Goal: Task Accomplishment & Management: Complete application form

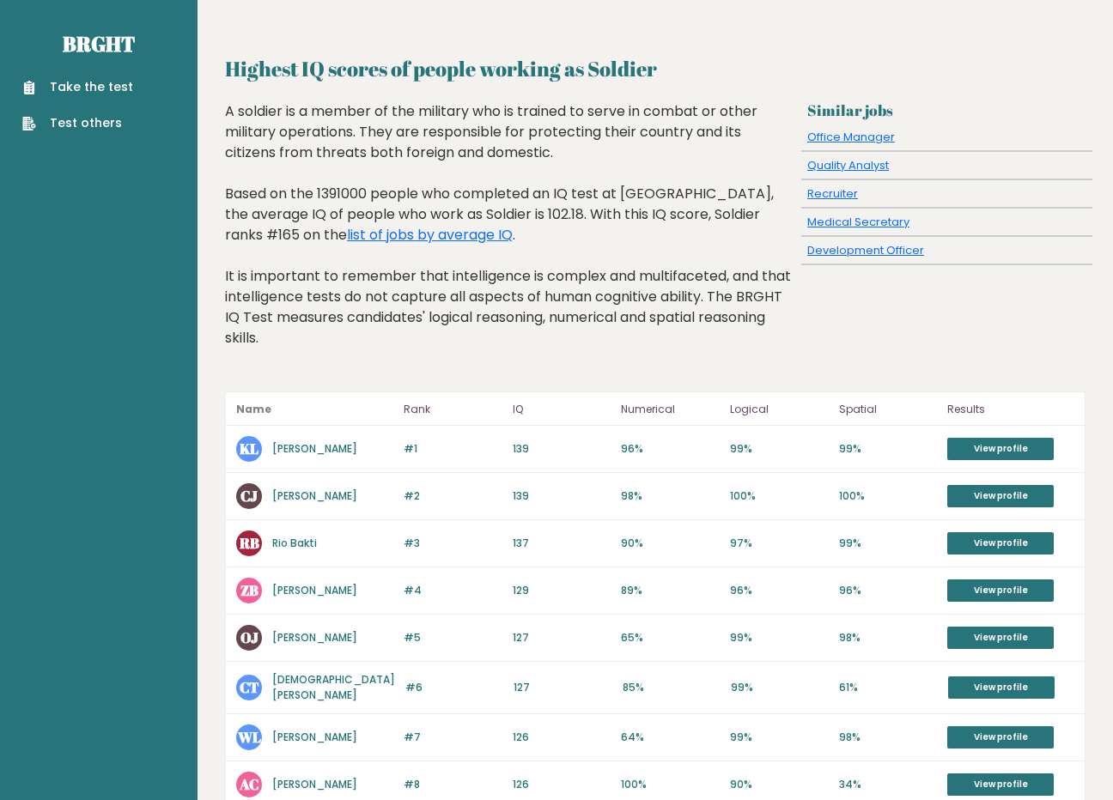
click at [106, 80] on link "Take the test" at bounding box center [77, 87] width 111 height 18
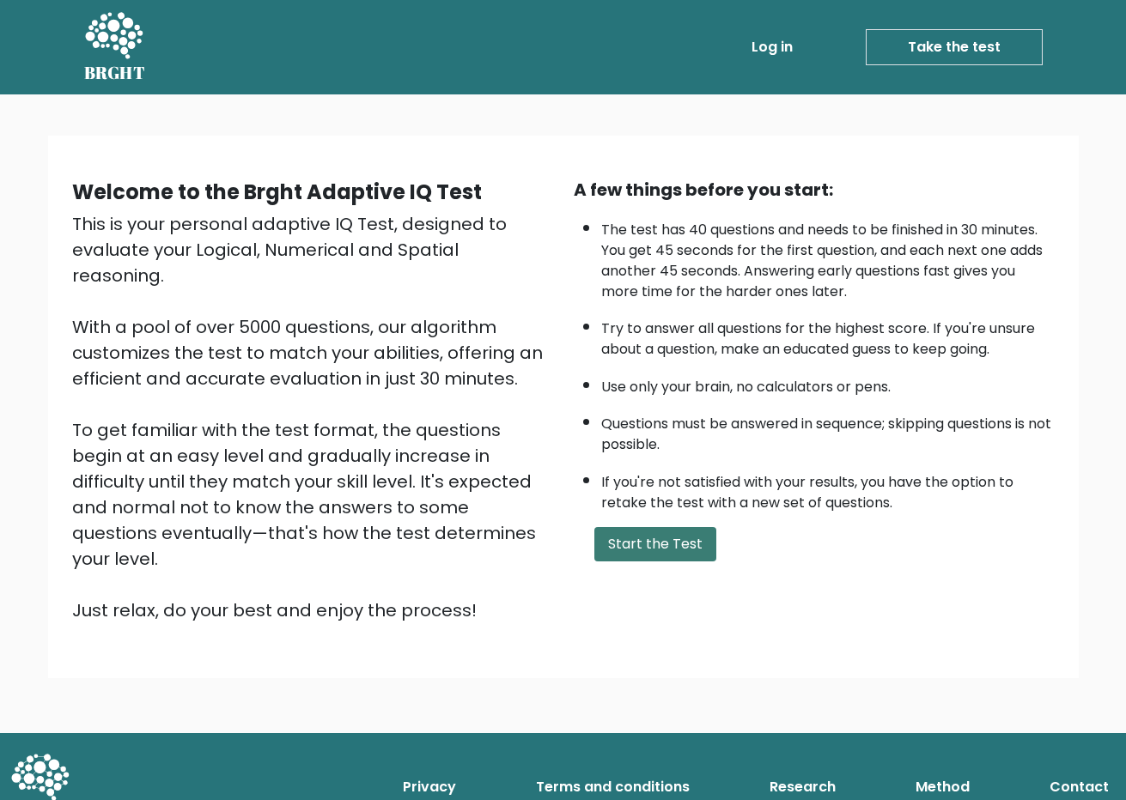
click at [678, 551] on button "Start the Test" at bounding box center [655, 544] width 122 height 34
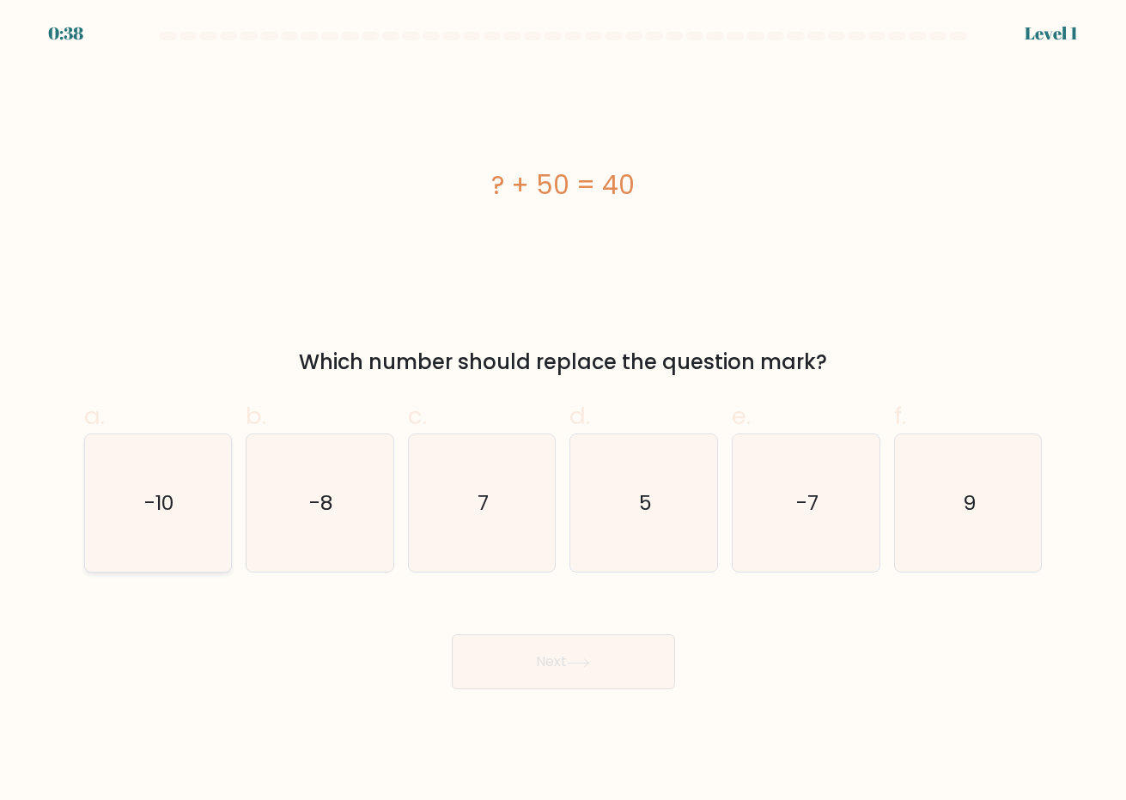
click at [203, 516] on icon "-10" at bounding box center [158, 503] width 138 height 138
click at [563, 411] on input "a. -10" at bounding box center [563, 405] width 1 height 11
radio input "true"
click at [507, 672] on button "Next" at bounding box center [563, 661] width 223 height 55
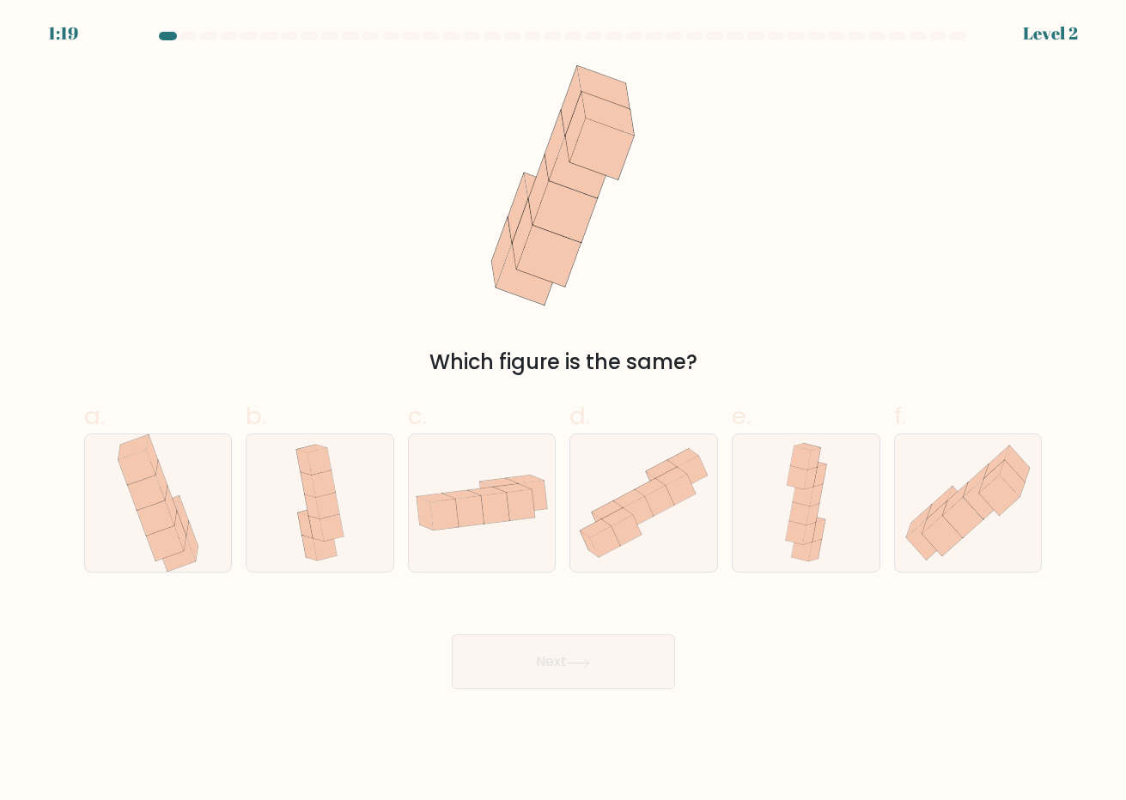
drag, startPoint x: 428, startPoint y: 355, endPoint x: 667, endPoint y: 375, distance: 240.4
click at [667, 375] on div "Which figure is the same?" at bounding box center [563, 362] width 938 height 31
click at [667, 374] on div "Which figure is the same?" at bounding box center [563, 362] width 938 height 31
click at [950, 548] on icon at bounding box center [942, 536] width 40 height 40
click at [564, 411] on input "f." at bounding box center [563, 405] width 1 height 11
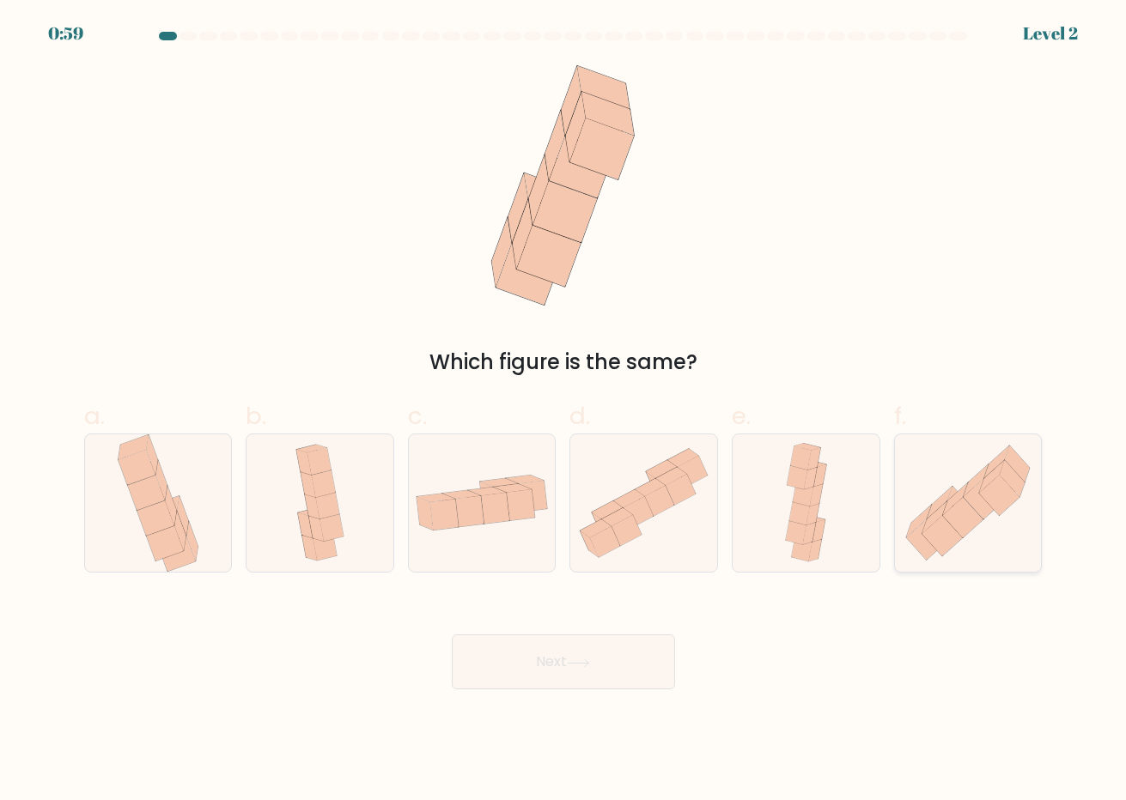
radio input "true"
click at [599, 658] on button "Next" at bounding box center [563, 661] width 223 height 55
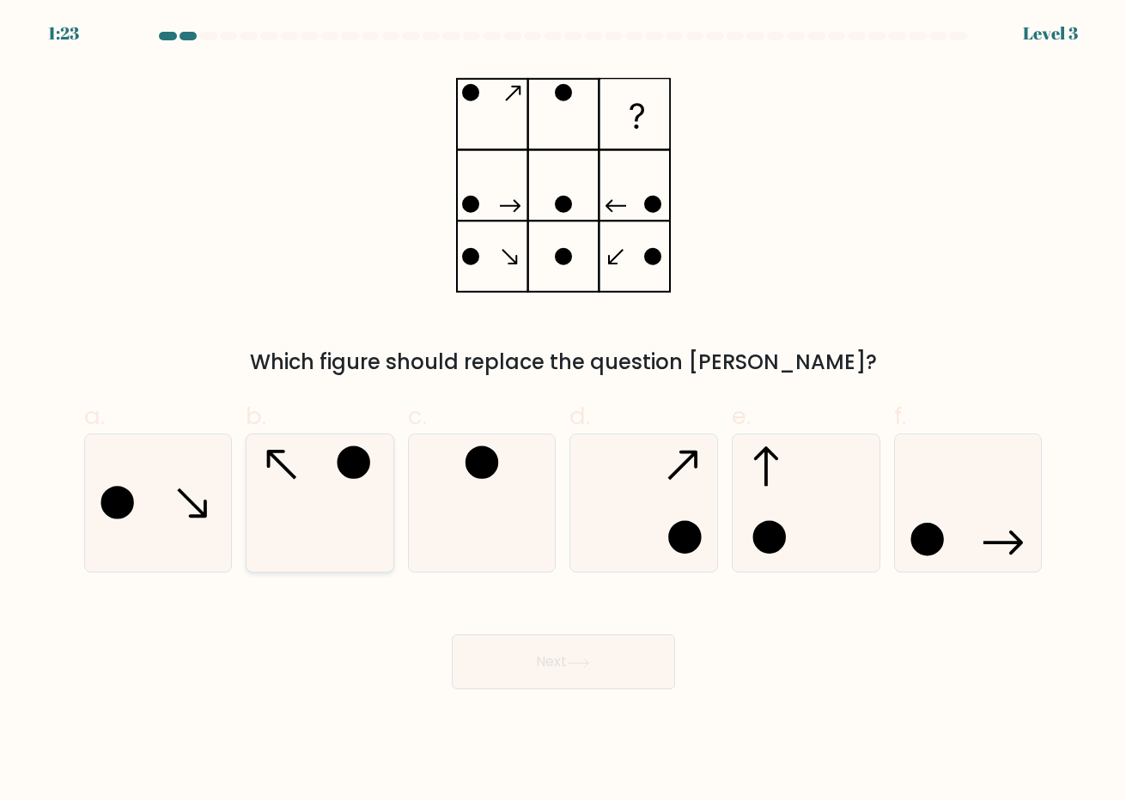
click at [347, 519] on icon at bounding box center [320, 503] width 138 height 138
click at [563, 411] on input "b." at bounding box center [563, 405] width 1 height 11
radio input "true"
click at [542, 662] on button "Next" at bounding box center [563, 661] width 223 height 55
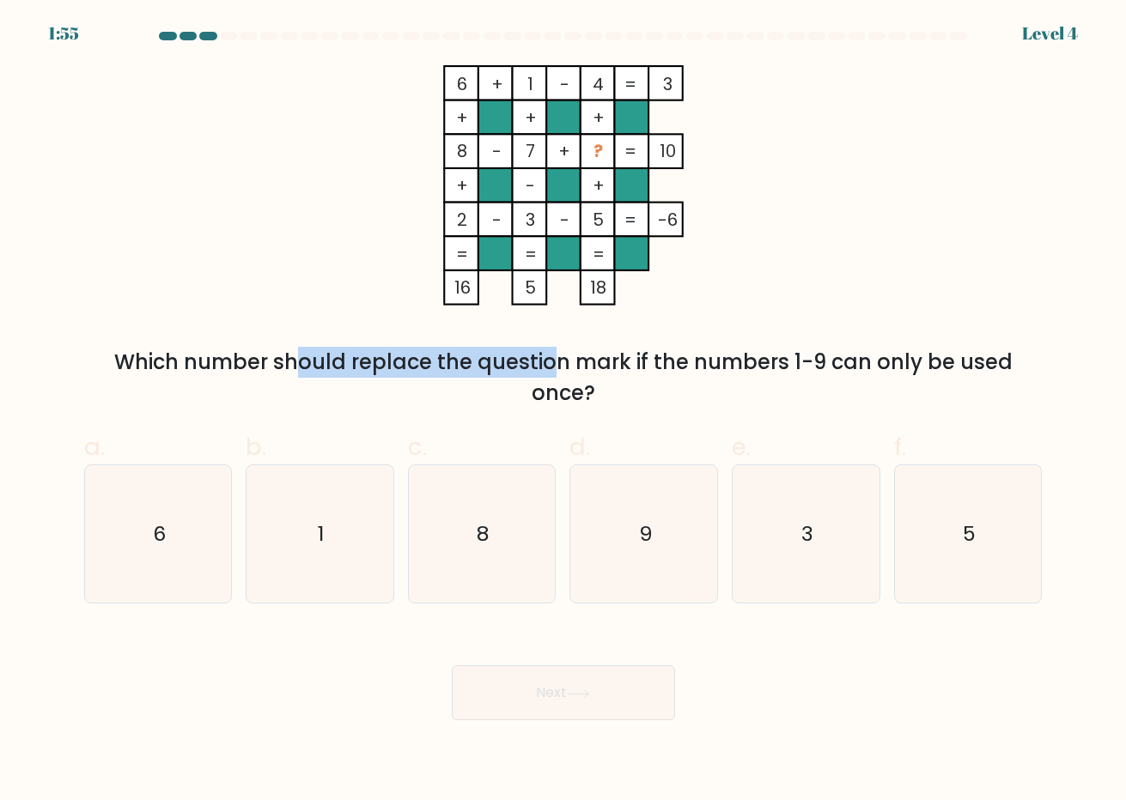
drag, startPoint x: 136, startPoint y: 357, endPoint x: 408, endPoint y: 363, distance: 272.2
click at [408, 363] on div "Which number should replace the question mark if the numbers 1-9 can only be us…" at bounding box center [563, 378] width 938 height 62
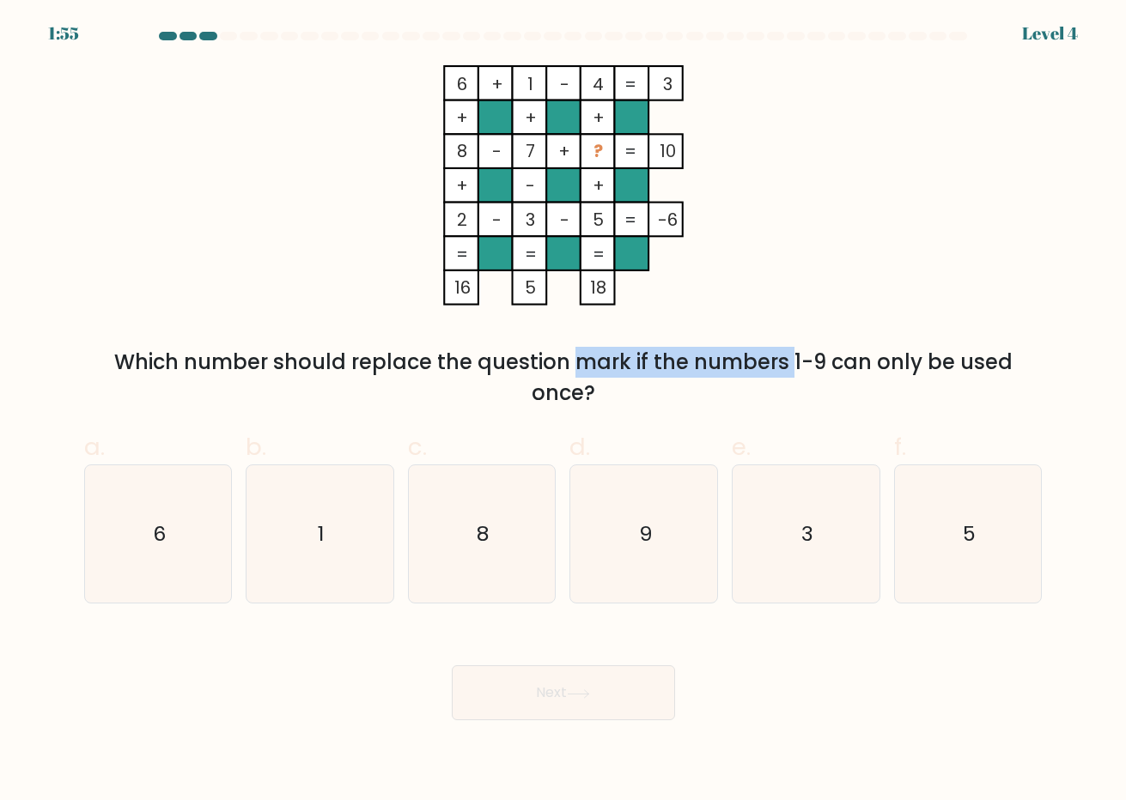
drag, startPoint x: 431, startPoint y: 363, endPoint x: 641, endPoint y: 372, distance: 210.5
click at [642, 372] on div "Which number should replace the question mark if the numbers 1-9 can only be us…" at bounding box center [563, 378] width 938 height 62
click at [641, 372] on div "Which number should replace the question mark if the numbers 1-9 can only be us…" at bounding box center [563, 378] width 938 height 62
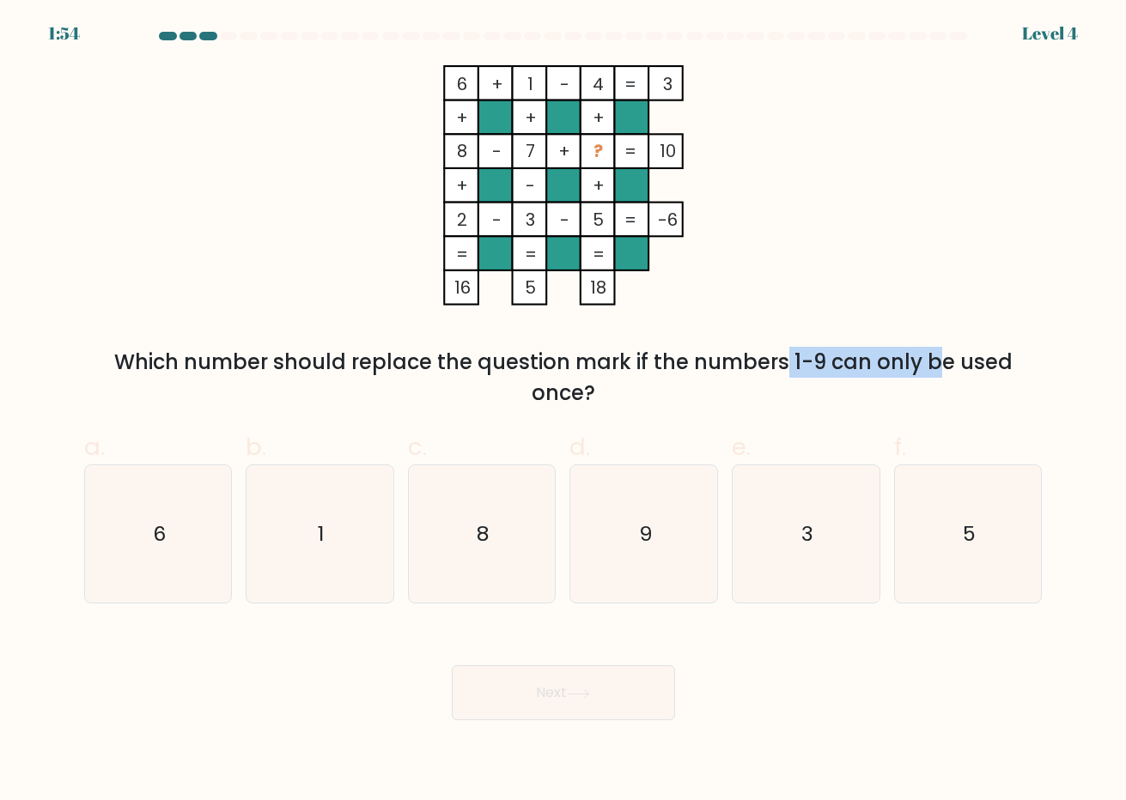
drag, startPoint x: 635, startPoint y: 372, endPoint x: 788, endPoint y: 372, distance: 152.8
click at [788, 372] on div "Which number should replace the question mark if the numbers 1-9 can only be us…" at bounding box center [563, 378] width 938 height 62
drag, startPoint x: 791, startPoint y: 362, endPoint x: 922, endPoint y: 367, distance: 131.4
click at [922, 367] on div "Which number should replace the question mark if the numbers 1-9 can only be us…" at bounding box center [563, 378] width 938 height 62
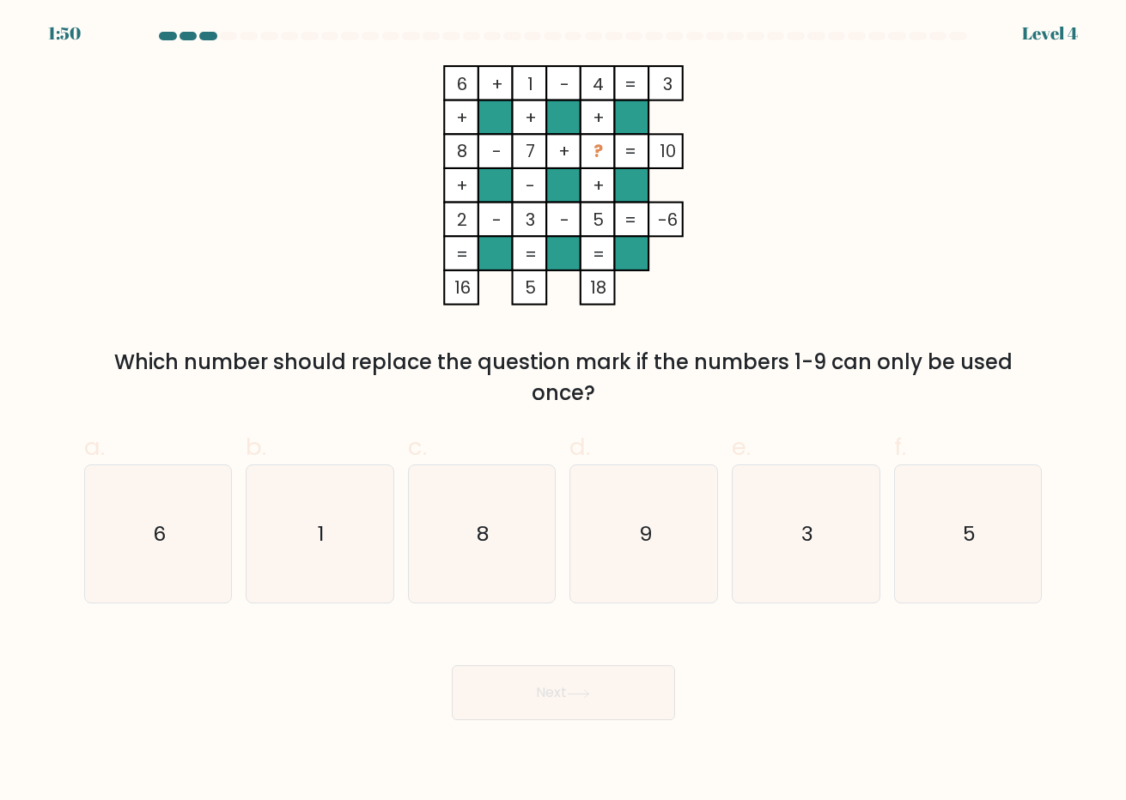
click at [922, 367] on div "Which number should replace the question mark if the numbers 1-9 can only be us…" at bounding box center [563, 378] width 938 height 62
click at [674, 527] on icon "9" at bounding box center [644, 534] width 138 height 138
click at [564, 411] on input "d. 9" at bounding box center [563, 405] width 1 height 11
radio input "true"
click at [587, 703] on button "Next" at bounding box center [563, 692] width 223 height 55
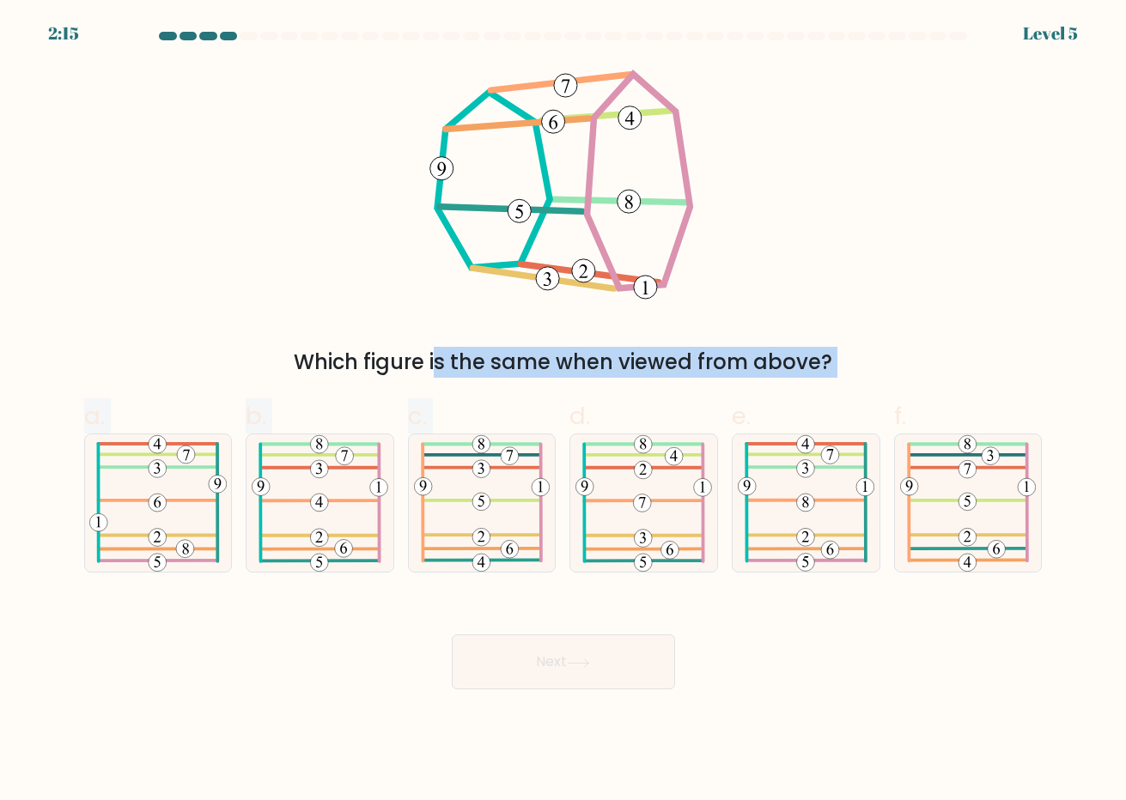
drag, startPoint x: 294, startPoint y: 373, endPoint x: 569, endPoint y: 383, distance: 274.9
click at [569, 383] on form at bounding box center [563, 361] width 1126 height 658
click at [606, 373] on div "Which figure is the same when viewed from above?" at bounding box center [563, 362] width 938 height 31
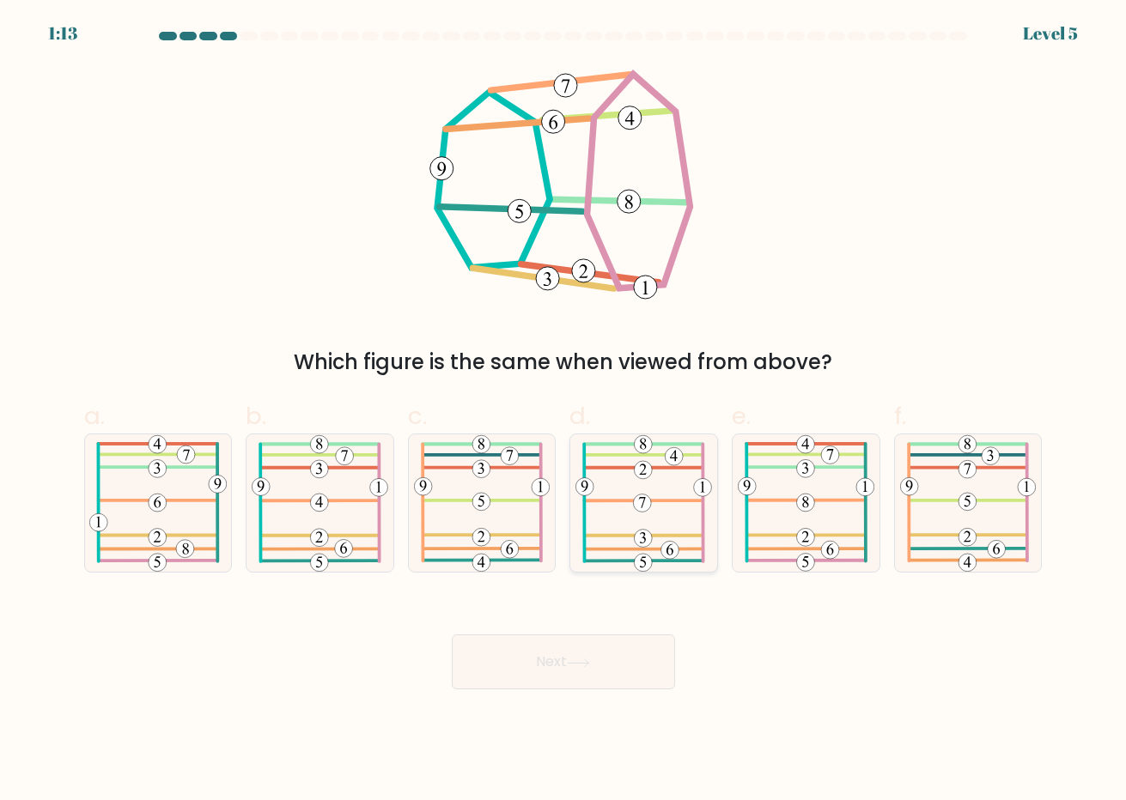
click at [633, 509] on icon at bounding box center [643, 503] width 137 height 138
click at [564, 411] on input "d." at bounding box center [563, 405] width 1 height 11
radio input "true"
click at [574, 659] on icon at bounding box center [578, 663] width 23 height 9
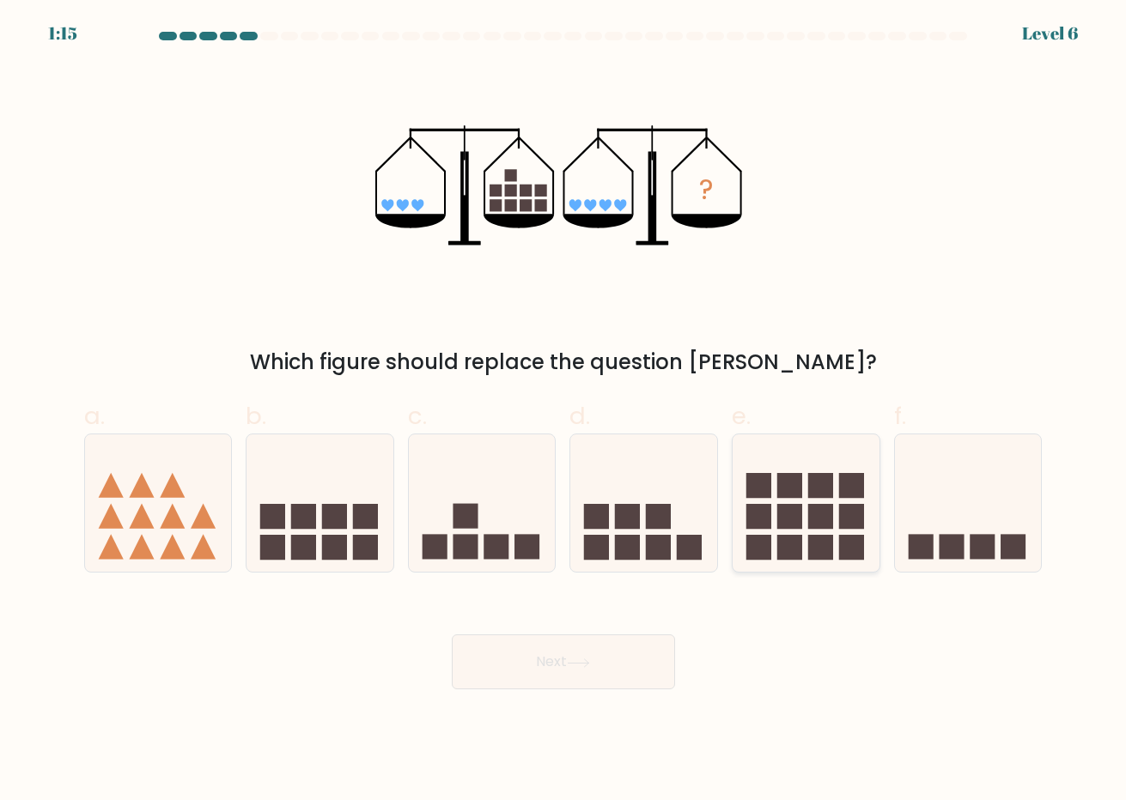
click at [735, 537] on icon at bounding box center [805, 502] width 147 height 121
click at [564, 411] on input "e." at bounding box center [563, 405] width 1 height 11
radio input "true"
click at [644, 653] on button "Next" at bounding box center [563, 661] width 223 height 55
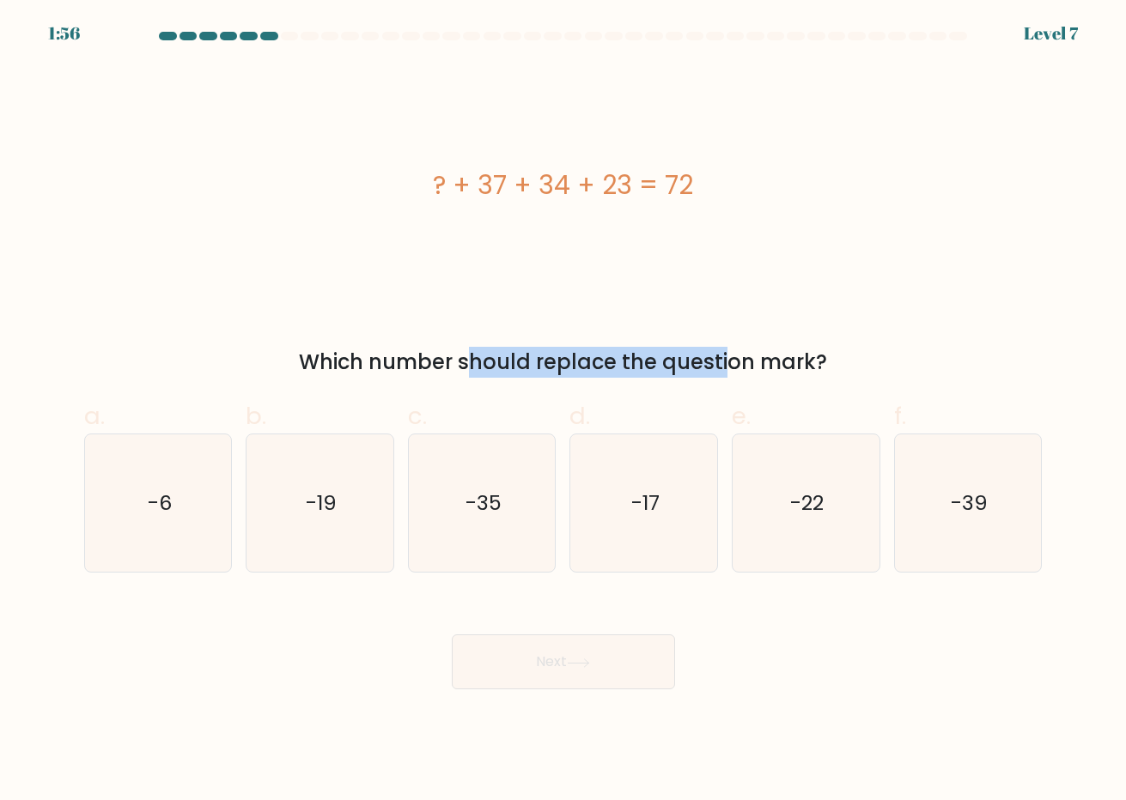
drag, startPoint x: 304, startPoint y: 357, endPoint x: 585, endPoint y: 359, distance: 280.8
click at [585, 359] on div "Which number should replace the question mark?" at bounding box center [563, 362] width 938 height 31
drag, startPoint x: 551, startPoint y: 359, endPoint x: 750, endPoint y: 361, distance: 198.3
click at [750, 361] on div "Which number should replace the question mark?" at bounding box center [563, 362] width 938 height 31
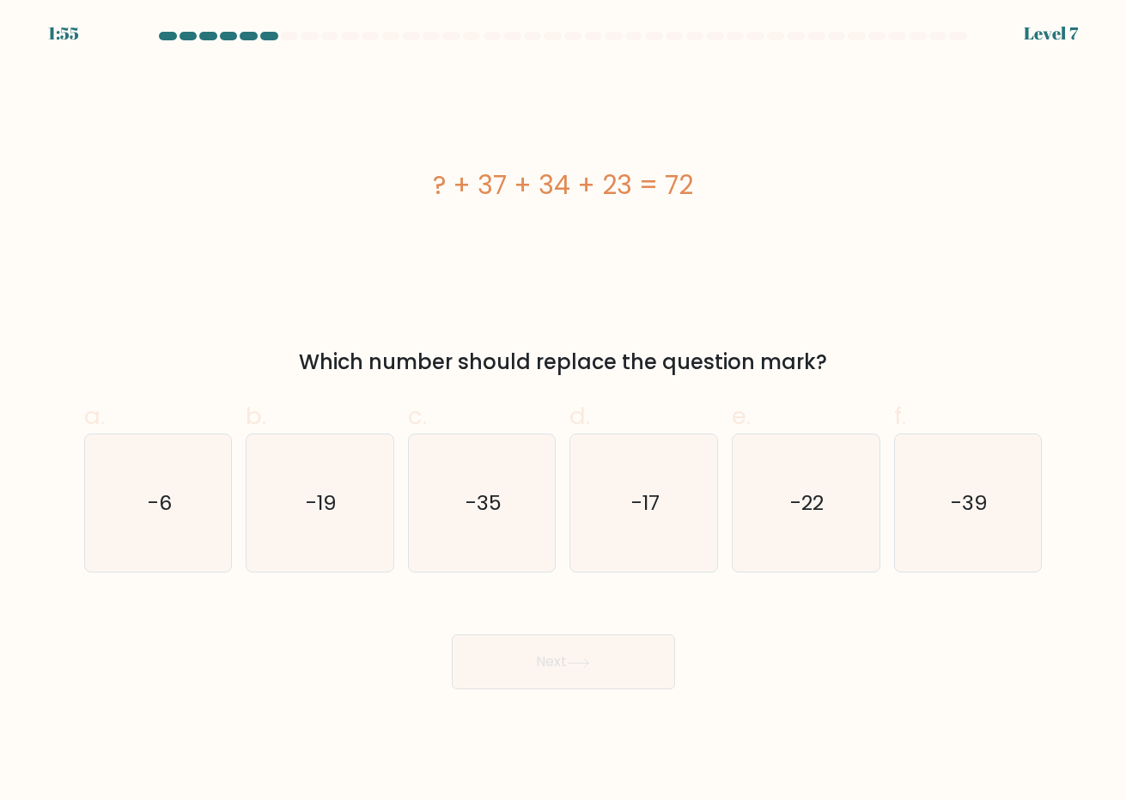
click at [750, 361] on div "Which number should replace the question mark?" at bounding box center [563, 362] width 938 height 31
click at [295, 501] on icon "-19" at bounding box center [320, 503] width 138 height 138
click at [563, 411] on input "b. -19" at bounding box center [563, 405] width 1 height 11
radio input "true"
click at [962, 521] on icon "-39" at bounding box center [968, 503] width 138 height 138
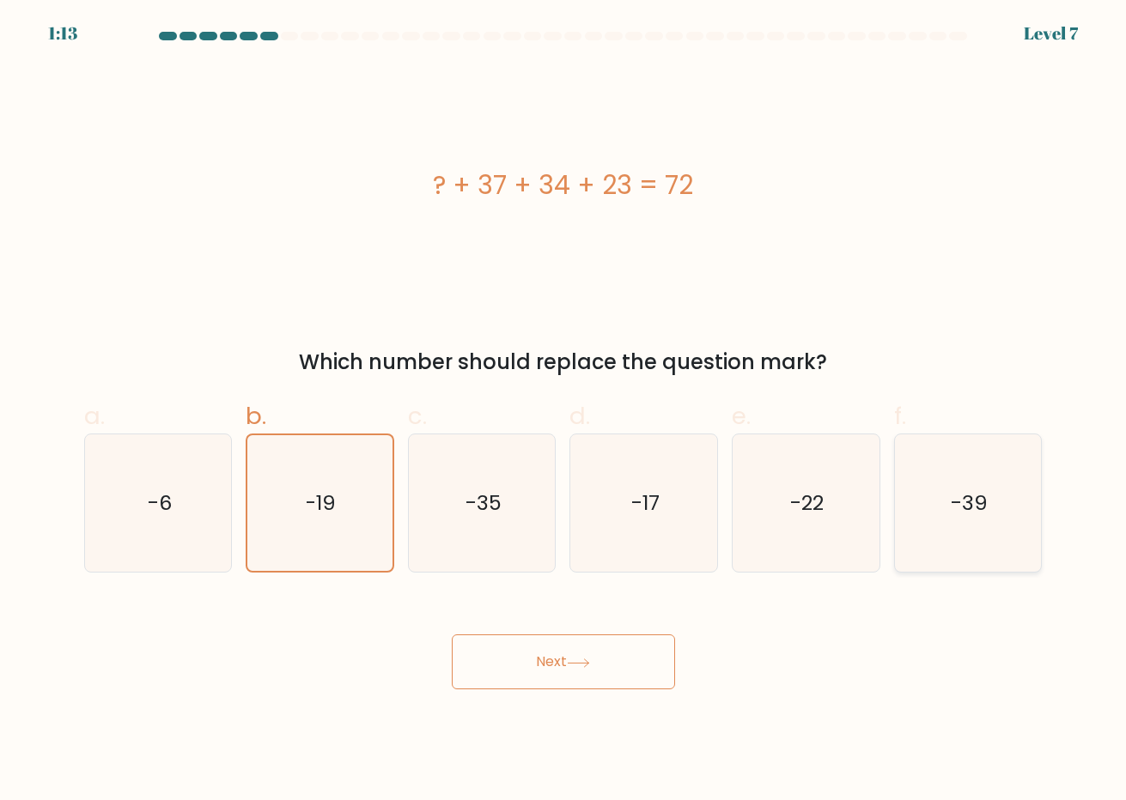
click at [564, 411] on input "f. -39" at bounding box center [563, 405] width 1 height 11
radio input "true"
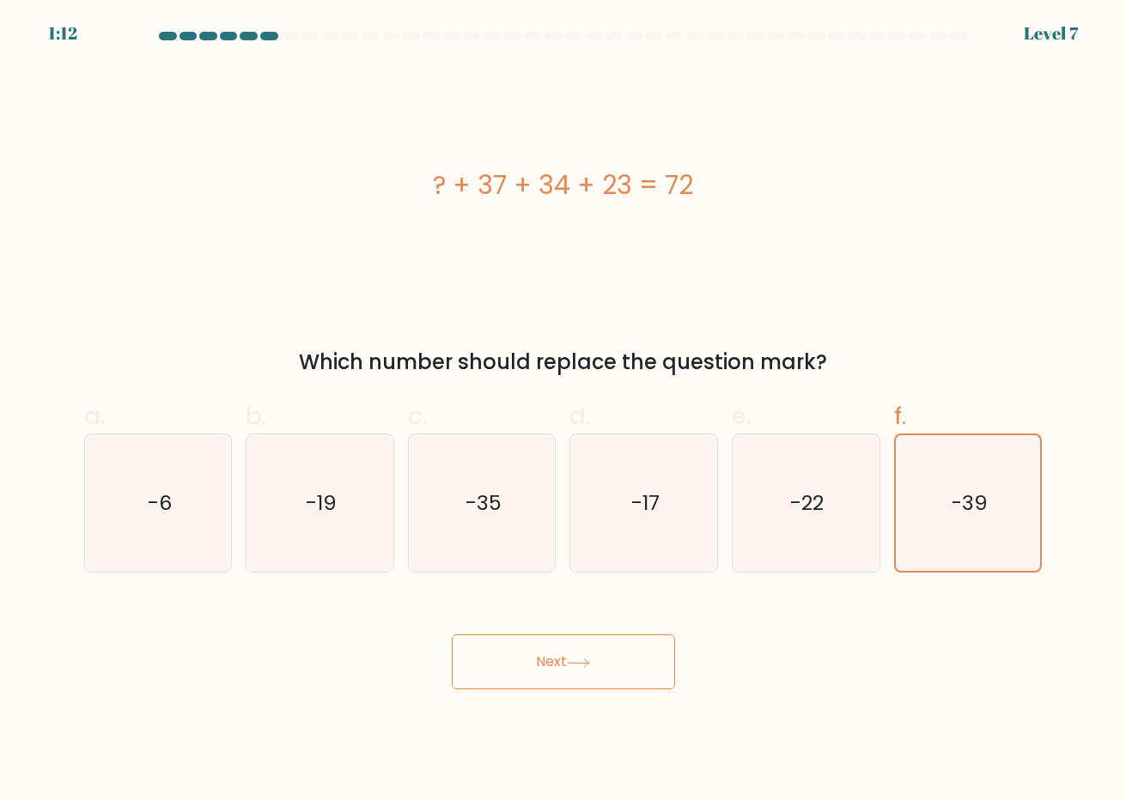
click at [655, 655] on button "Next" at bounding box center [563, 661] width 223 height 55
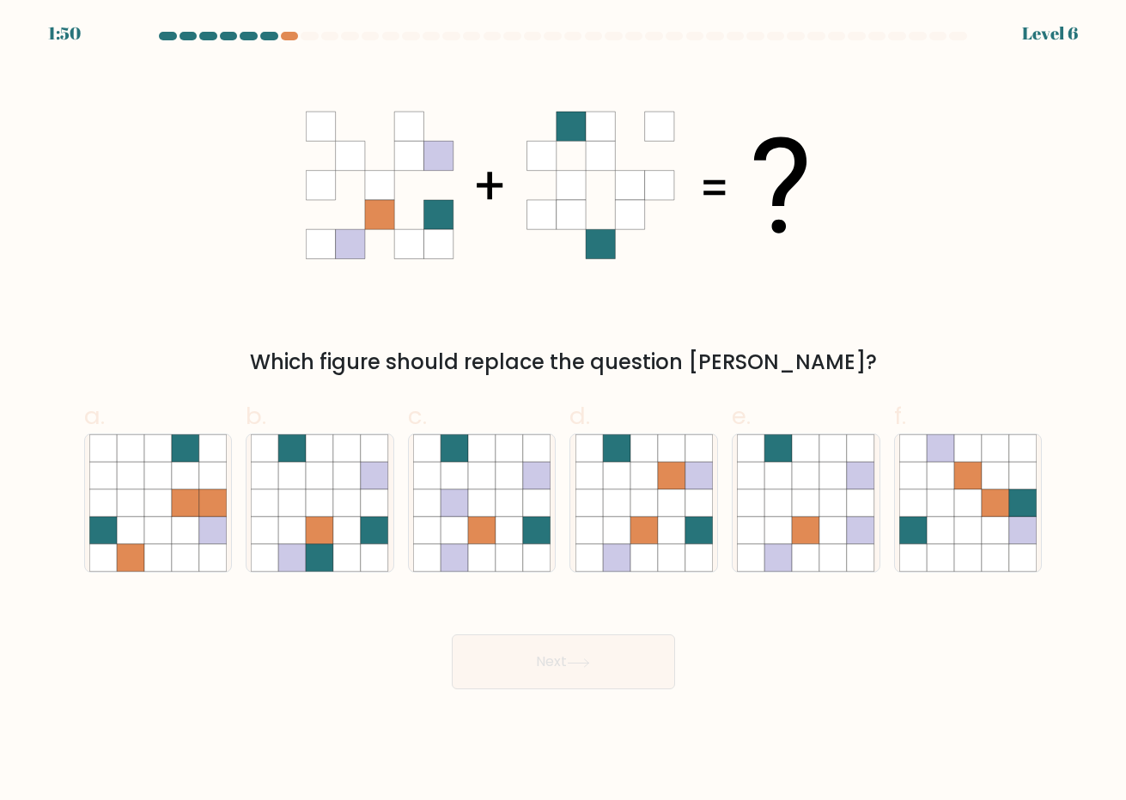
drag, startPoint x: 314, startPoint y: 353, endPoint x: 772, endPoint y: 354, distance: 457.6
click at [772, 354] on div "Which figure should replace the question mark?" at bounding box center [563, 362] width 938 height 31
click at [344, 500] on icon at bounding box center [346, 502] width 27 height 27
click at [563, 411] on input "b." at bounding box center [563, 405] width 1 height 11
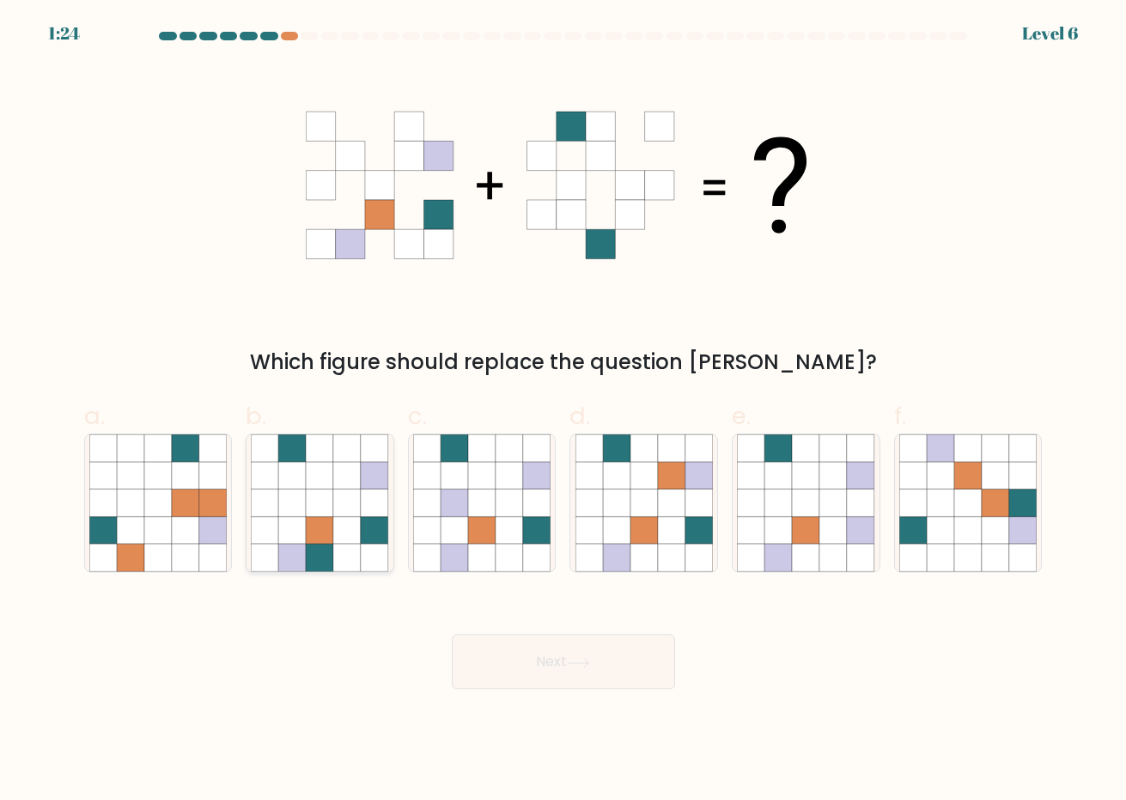
radio input "true"
click at [586, 650] on button "Next" at bounding box center [563, 661] width 223 height 55
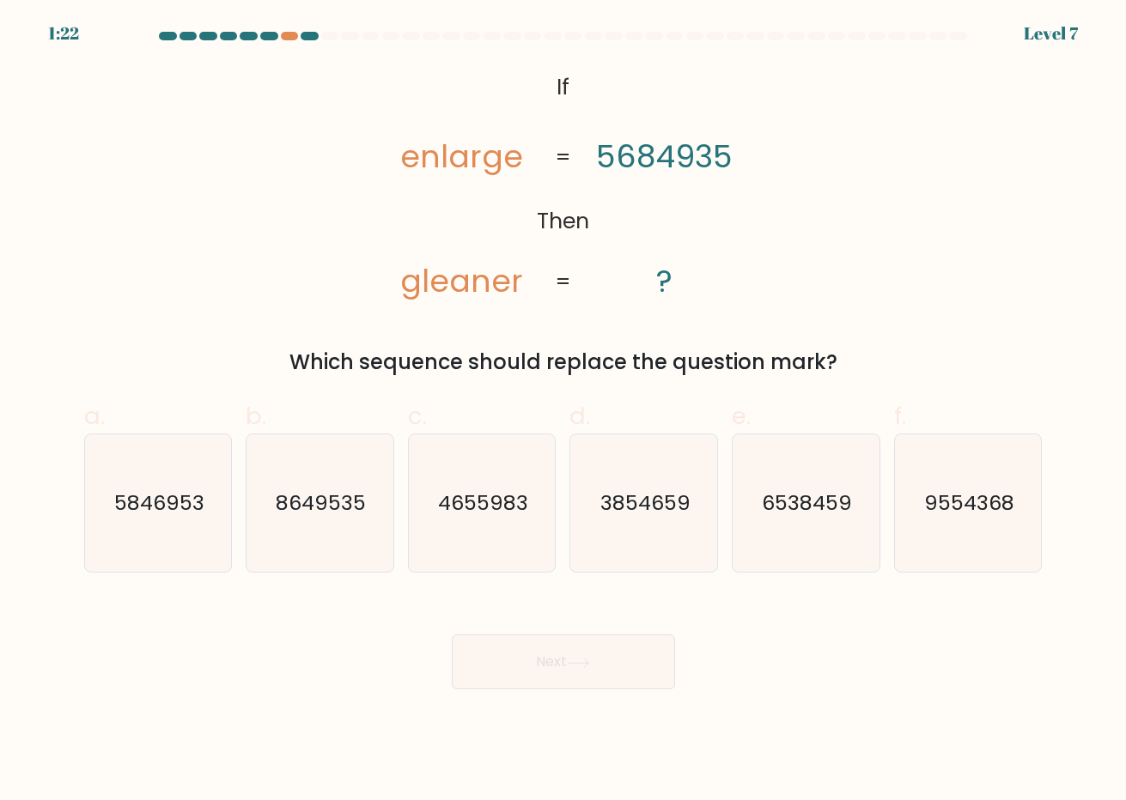
click at [586, 656] on button "Next" at bounding box center [563, 661] width 223 height 55
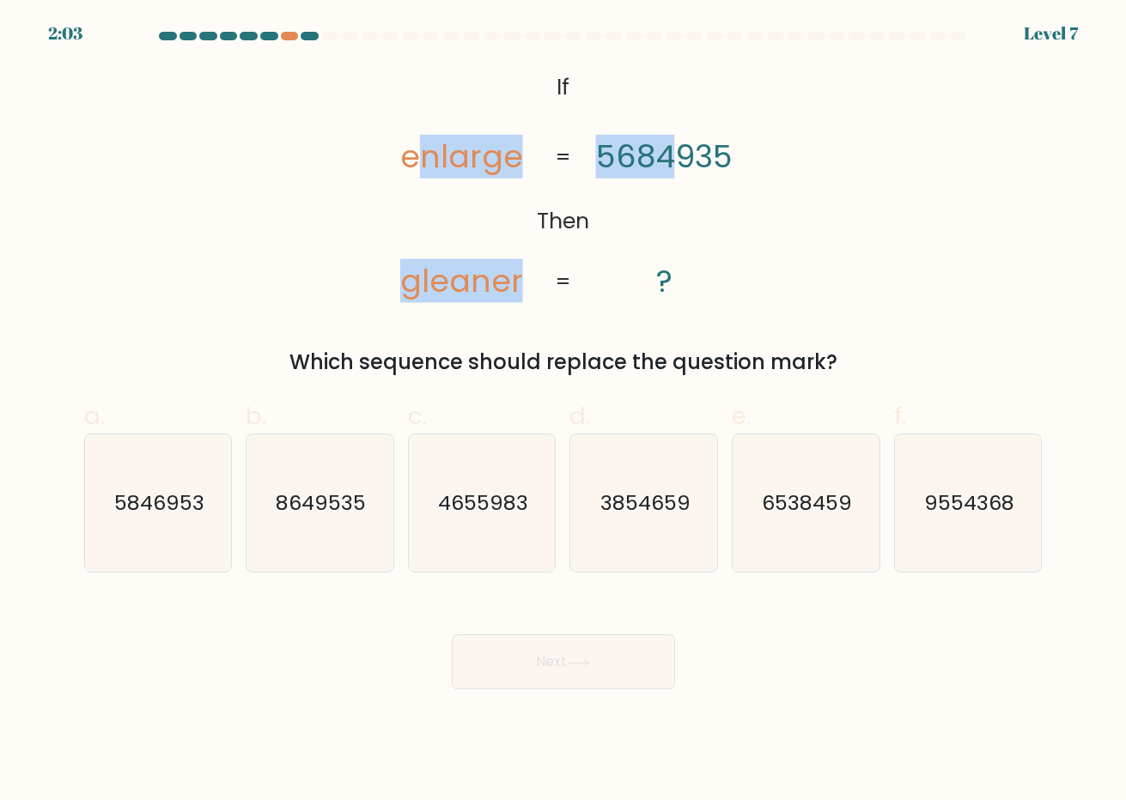
drag, startPoint x: 416, startPoint y: 147, endPoint x: 676, endPoint y: 156, distance: 260.3
click at [676, 156] on icon "@import url('https://fonts.googleapis.com/css?family=Abril+Fatface:400,100,100i…" at bounding box center [563, 185] width 390 height 240
click at [676, 156] on tspan "5684935" at bounding box center [664, 157] width 137 height 44
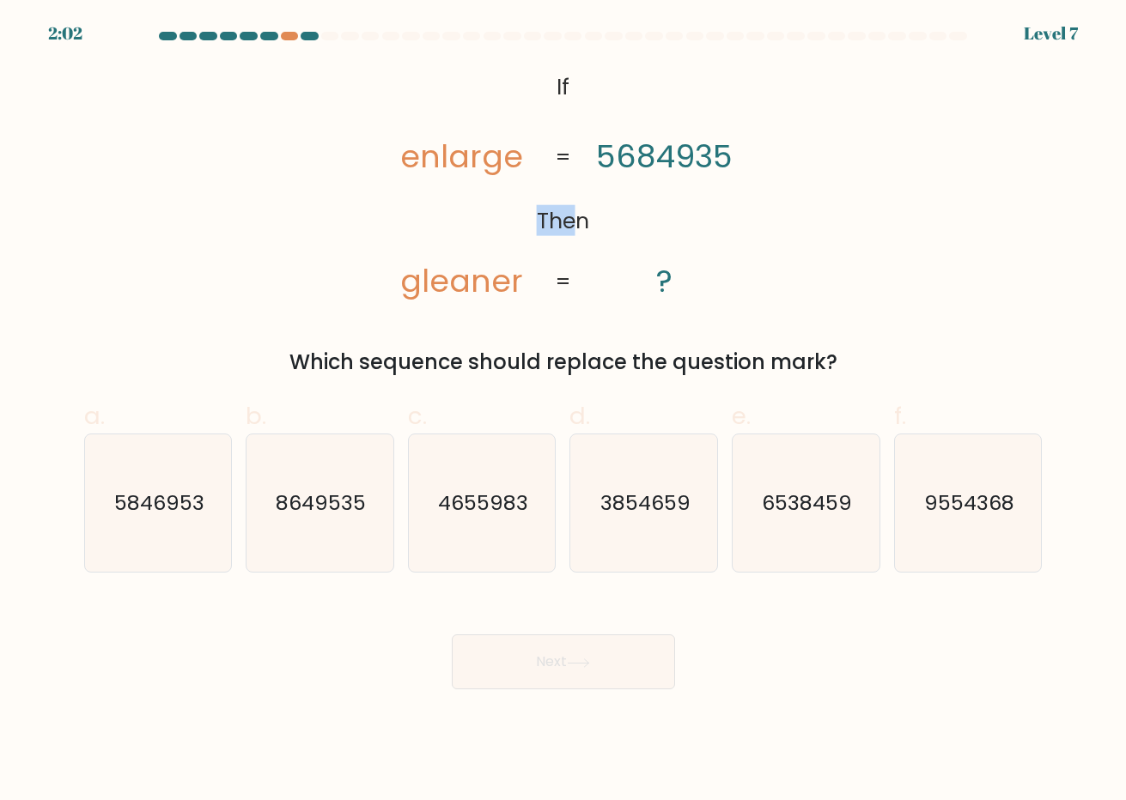
drag, startPoint x: 512, startPoint y: 205, endPoint x: 585, endPoint y: 214, distance: 73.5
click at [585, 214] on icon "@import url('https://fonts.googleapis.com/css?family=Abril+Fatface:400,100,100i…" at bounding box center [563, 185] width 390 height 240
click at [585, 214] on tspan "Then" at bounding box center [563, 220] width 52 height 31
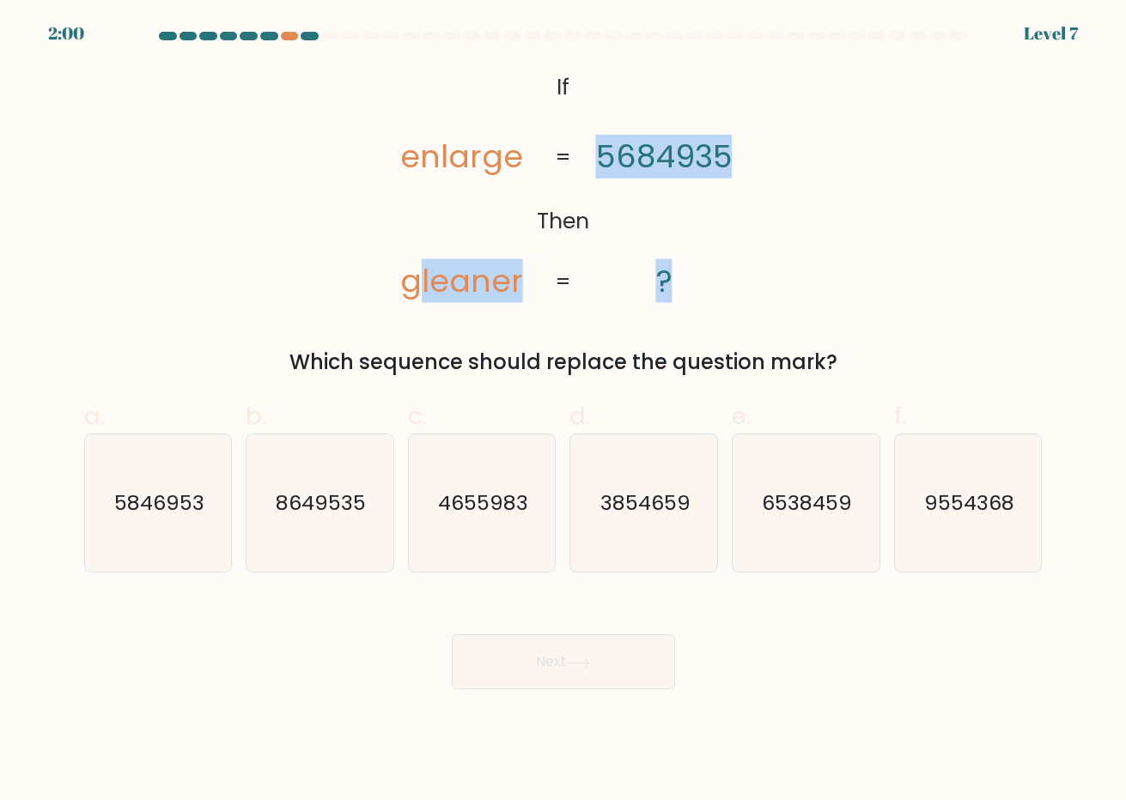
drag, startPoint x: 416, startPoint y: 249, endPoint x: 688, endPoint y: 271, distance: 272.2
click at [688, 273] on icon "@import url('https://fonts.googleapis.com/css?family=Abril+Fatface:400,100,100i…" at bounding box center [563, 185] width 390 height 240
drag, startPoint x: 310, startPoint y: 349, endPoint x: 714, endPoint y: 358, distance: 404.5
click at [714, 358] on div "Which sequence should replace the question mark?" at bounding box center [563, 362] width 938 height 31
click at [705, 356] on div "Which sequence should replace the question mark?" at bounding box center [563, 362] width 938 height 31
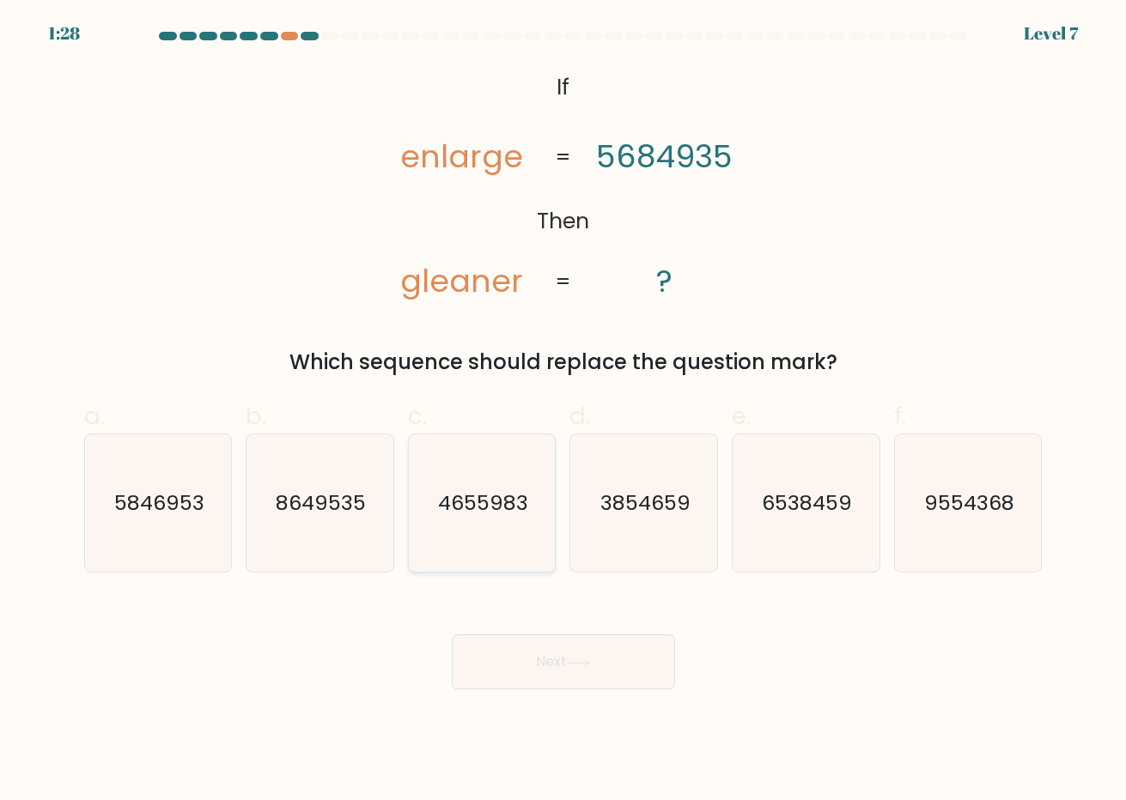
click at [456, 529] on icon "4655983" at bounding box center [482, 503] width 138 height 138
click at [563, 411] on input "c. 4655983" at bounding box center [563, 405] width 1 height 11
radio input "true"
click at [631, 543] on icon "3854659" at bounding box center [644, 503] width 138 height 138
click at [564, 411] on input "d. 3854659" at bounding box center [563, 405] width 1 height 11
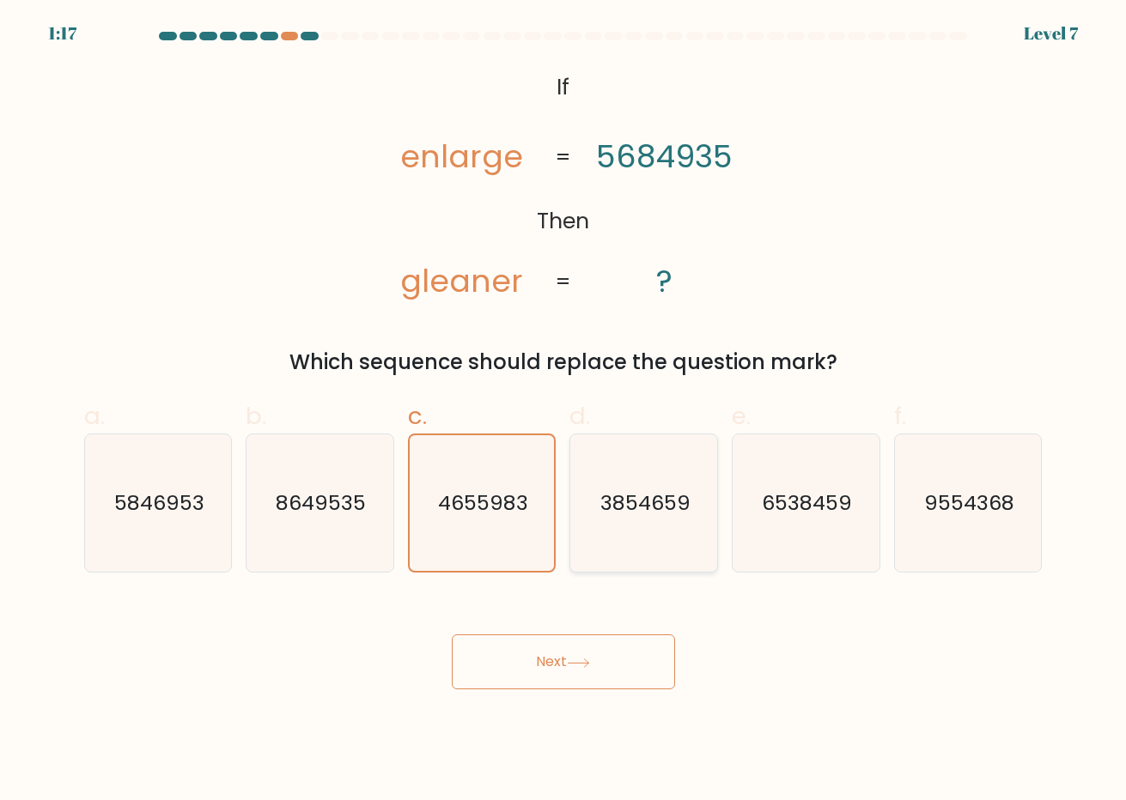
radio input "true"
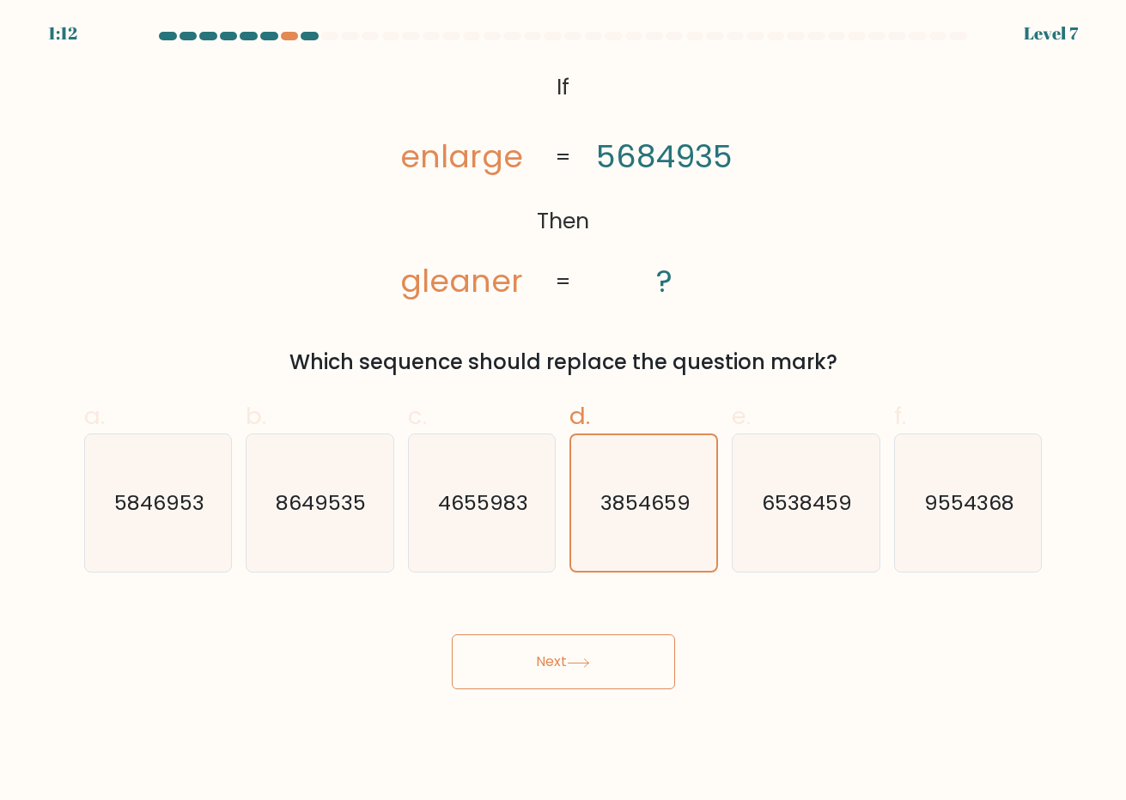
click at [565, 652] on button "Next" at bounding box center [563, 661] width 223 height 55
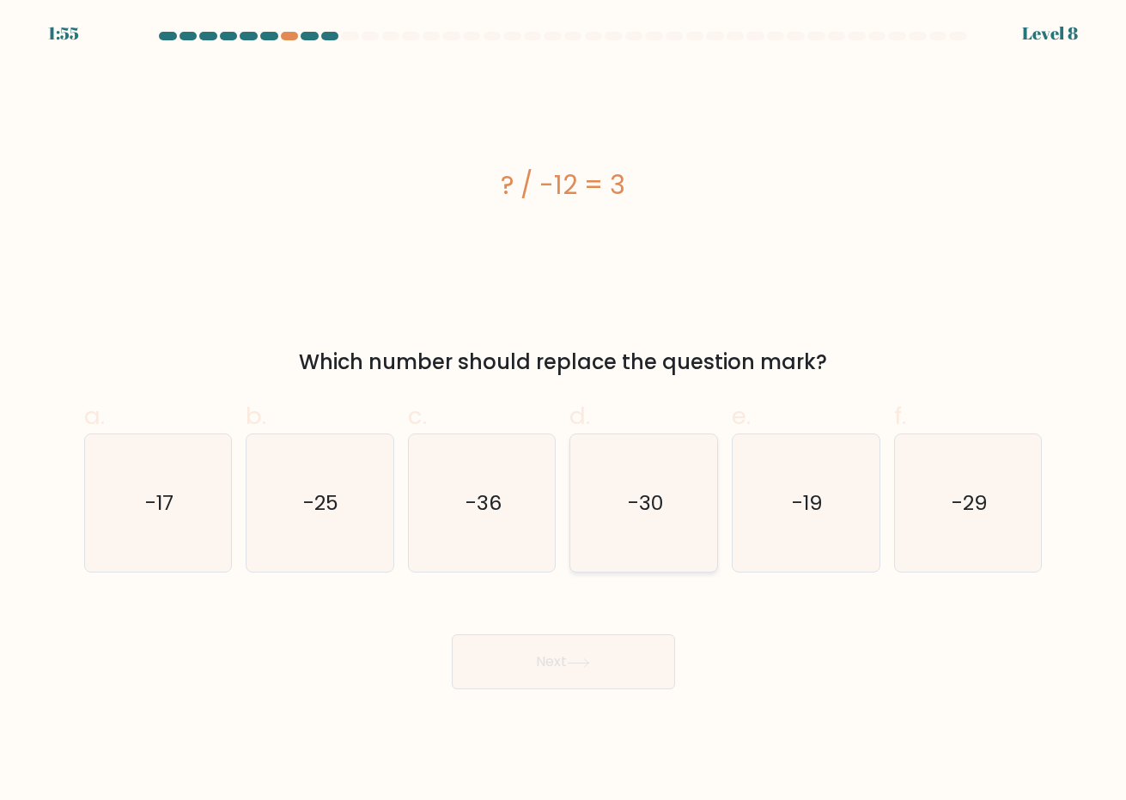
click at [590, 519] on icon "-30" at bounding box center [644, 503] width 138 height 138
click at [564, 411] on input "d. -30" at bounding box center [563, 405] width 1 height 11
radio input "true"
click at [552, 653] on button "Next" at bounding box center [563, 661] width 223 height 55
